Goal: Task Accomplishment & Management: Use online tool/utility

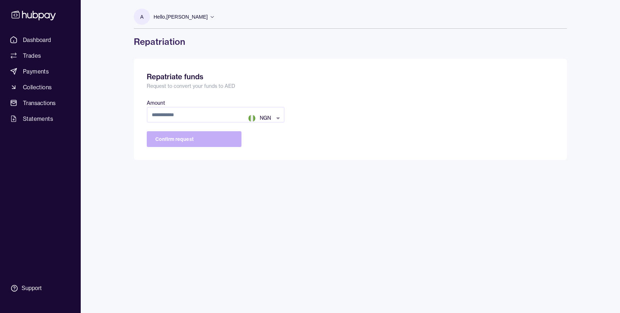
click at [265, 116] on body "Dashboard Trades Payments Collections Transactions Statements Support A Hello, …" at bounding box center [310, 156] width 620 height 313
